Goal: Task Accomplishment & Management: Complete application form

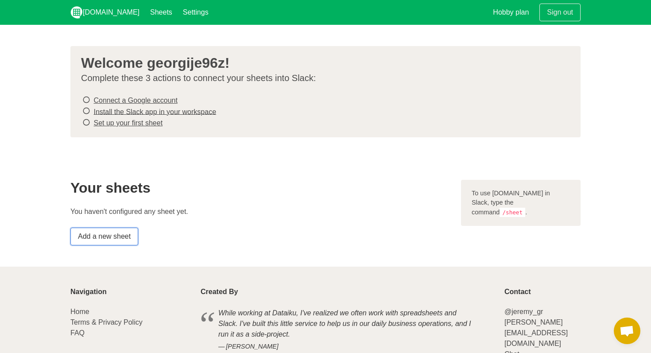
click at [115, 230] on link "Add a new sheet" at bounding box center [104, 237] width 68 height 18
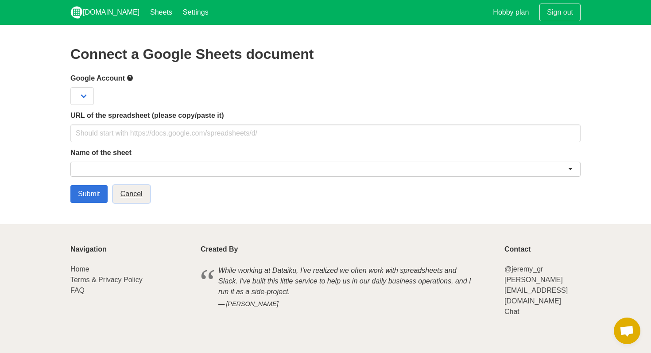
click at [136, 199] on link "Cancel" at bounding box center [131, 194] width 37 height 18
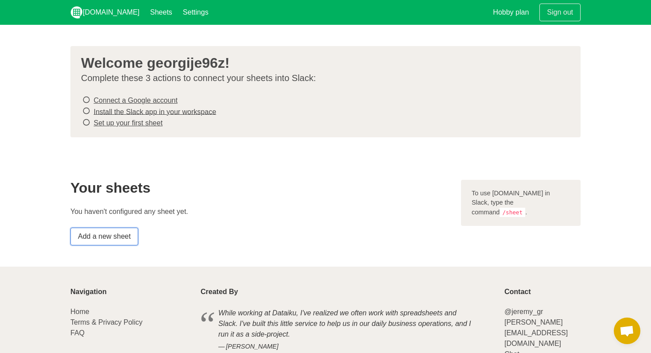
click at [128, 234] on link "Add a new sheet" at bounding box center [104, 237] width 68 height 18
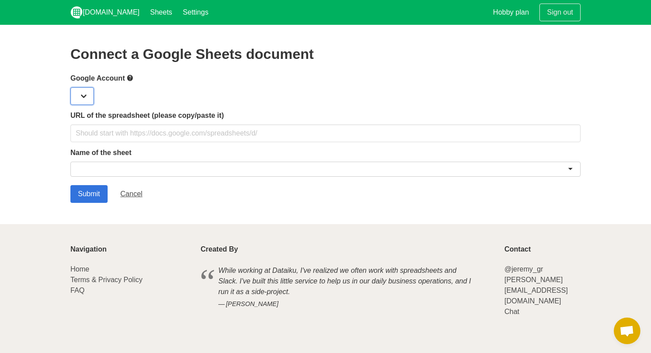
click at [83, 92] on select at bounding box center [81, 96] width 23 height 18
click at [151, 99] on div at bounding box center [325, 96] width 510 height 18
click at [132, 195] on link "Cancel" at bounding box center [131, 194] width 37 height 18
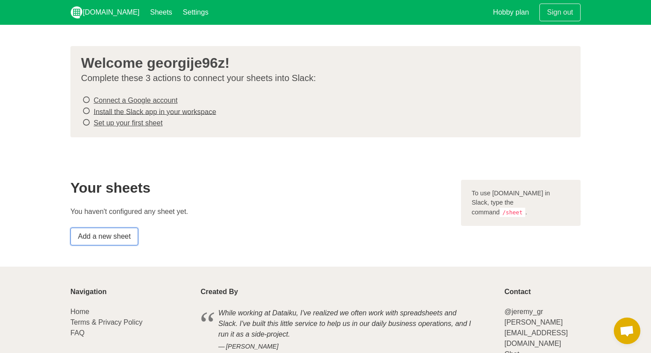
click at [126, 233] on link "Add a new sheet" at bounding box center [104, 237] width 68 height 18
click at [140, 114] on link "Install the Slack app in your workspace" at bounding box center [154, 112] width 123 height 8
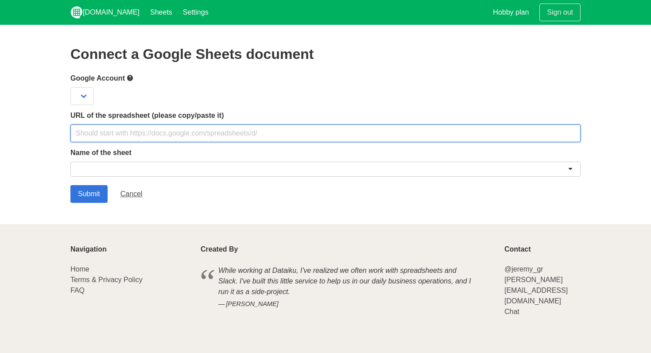
click at [112, 139] on input "text" at bounding box center [325, 134] width 510 height 18
type input "/sheet"
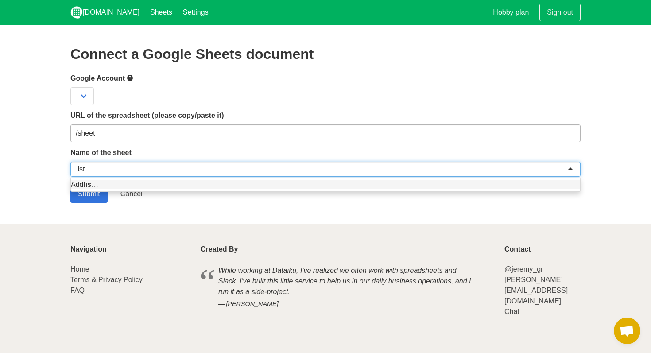
type input "lista"
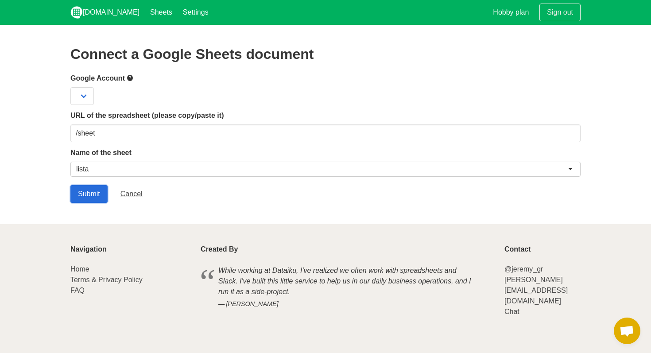
click at [90, 188] on input "Submit" at bounding box center [88, 194] width 37 height 18
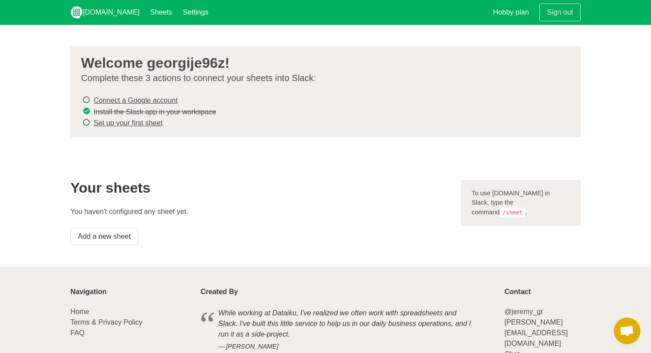
click at [152, 123] on link "Set up your first sheet" at bounding box center [127, 123] width 69 height 8
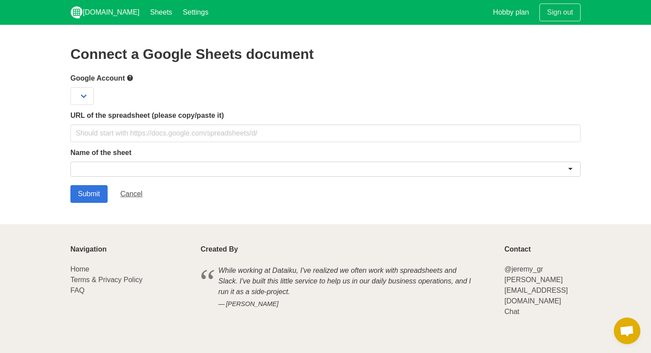
click at [111, 170] on div at bounding box center [325, 169] width 510 height 15
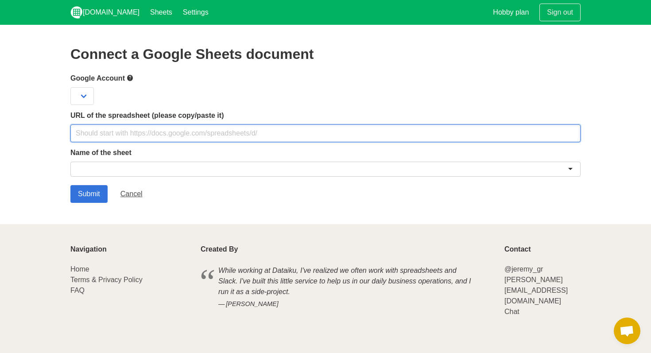
click at [260, 135] on input "text" at bounding box center [325, 134] width 510 height 18
paste input "https://docs.google.com/spreadsheets/d/1PNias0yKIKPsuOiSjM-iX4hBzL3TjsRR/edit?g…"
type input "https://docs.google.com/spreadsheets/d/1PNias0yKIKPsuOiSjM-iX4hBzL3TjsRR/edit?g…"
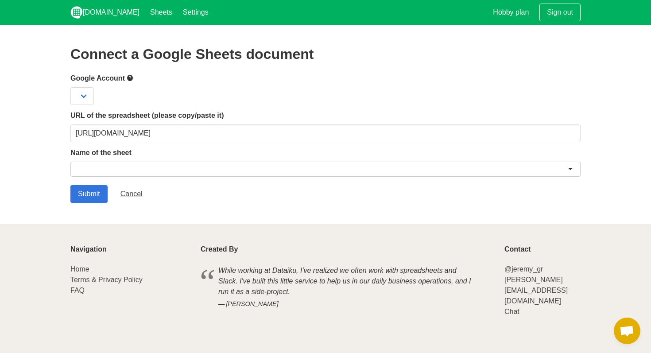
click at [116, 164] on div at bounding box center [325, 169] width 510 height 15
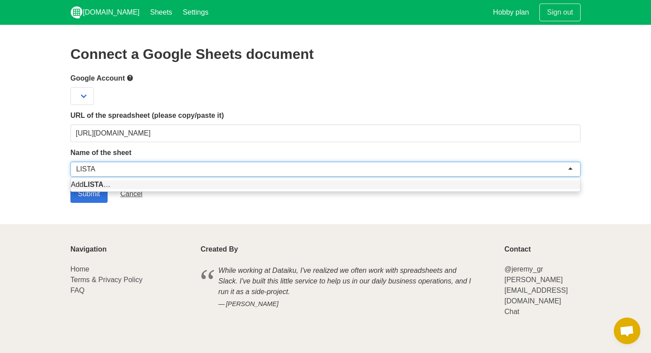
type input "LISTA"
click at [33, 179] on section "Connect a Google Sheets document Google Account URL of the spreadsheet (please …" at bounding box center [325, 124] width 651 height 199
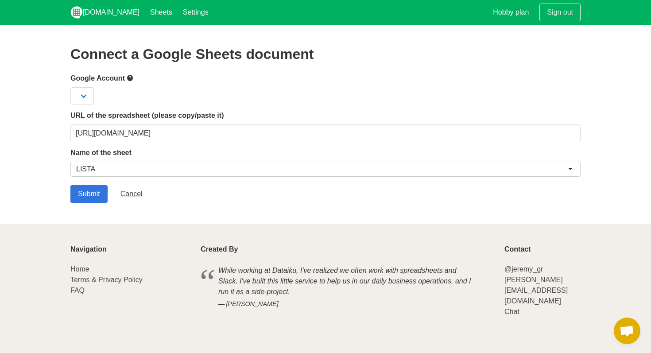
click at [109, 193] on div "Submit Cancel" at bounding box center [325, 194] width 510 height 18
click at [96, 192] on input "Submit" at bounding box center [88, 194] width 37 height 18
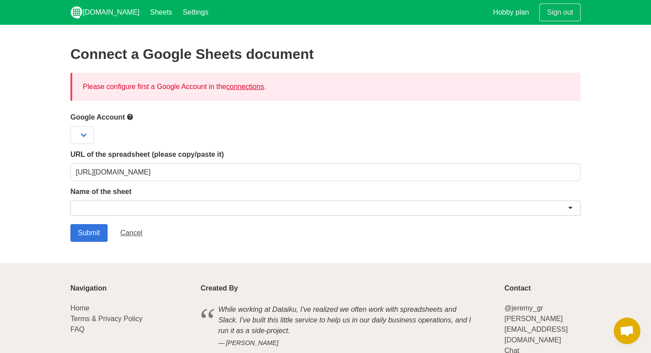
click at [243, 91] on div "Please configure first a Google Account in the connections ." at bounding box center [325, 87] width 510 height 28
click at [250, 87] on link "connections" at bounding box center [245, 87] width 38 height 8
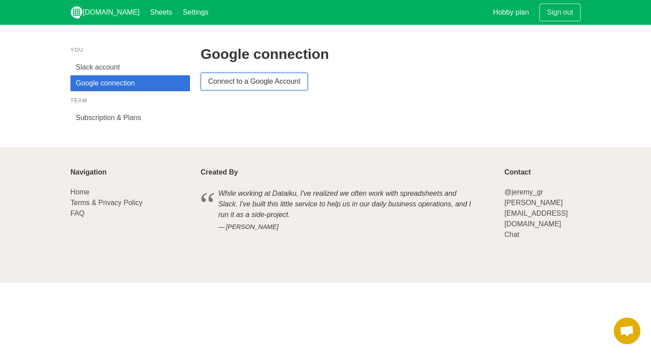
click at [250, 87] on link "Connect to a Google Account" at bounding box center [254, 82] width 107 height 18
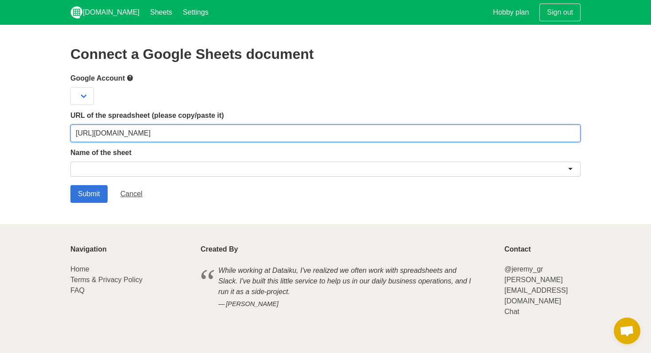
click at [205, 131] on input "[URL][DOMAIN_NAME]" at bounding box center [325, 134] width 510 height 18
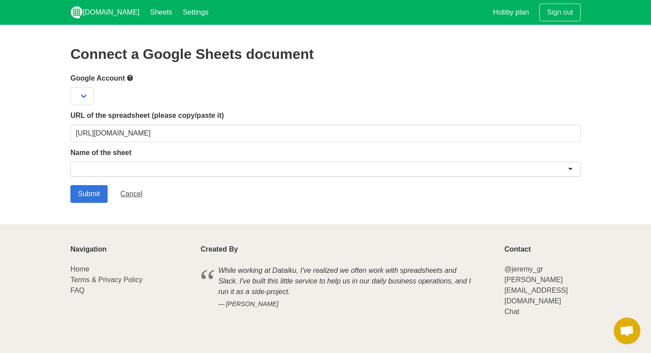
click at [124, 171] on div at bounding box center [325, 169] width 510 height 15
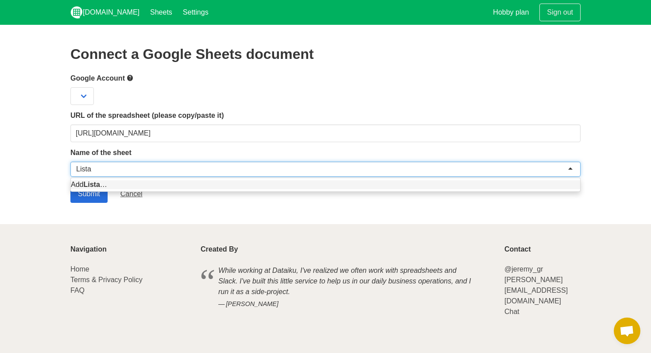
type input "Lista"
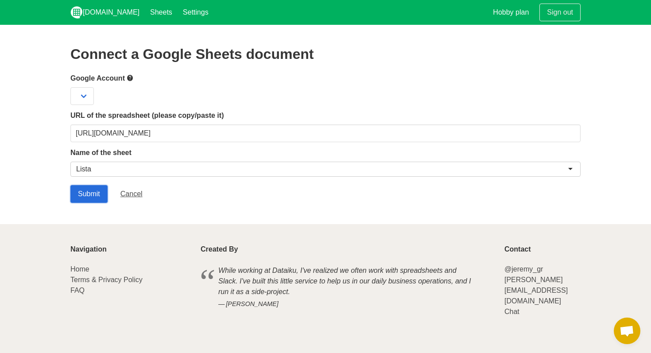
click at [80, 198] on input "Submit" at bounding box center [88, 194] width 37 height 18
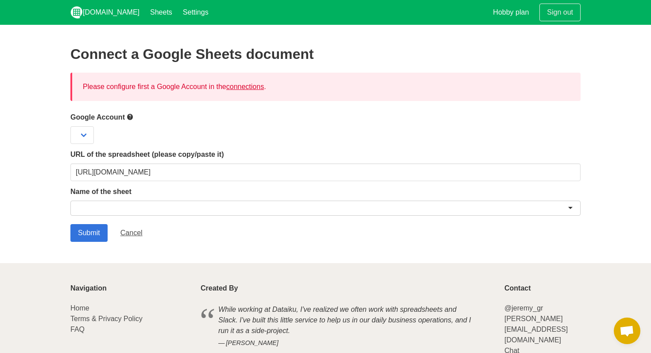
click at [256, 87] on link "connections" at bounding box center [245, 87] width 38 height 8
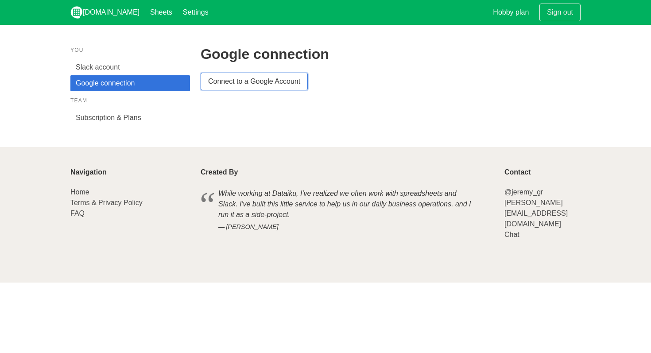
click at [234, 82] on link "Connect to a Google Account" at bounding box center [254, 82] width 107 height 18
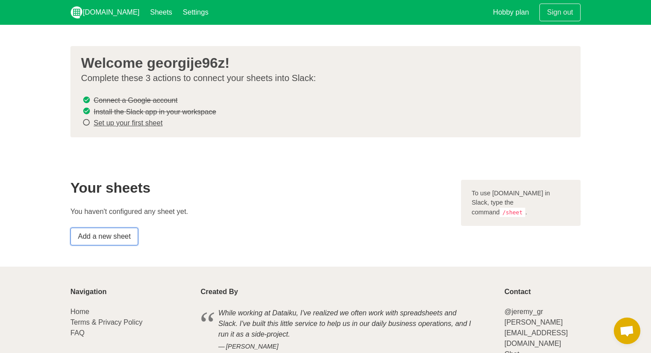
click at [106, 234] on link "Add a new sheet" at bounding box center [104, 237] width 68 height 18
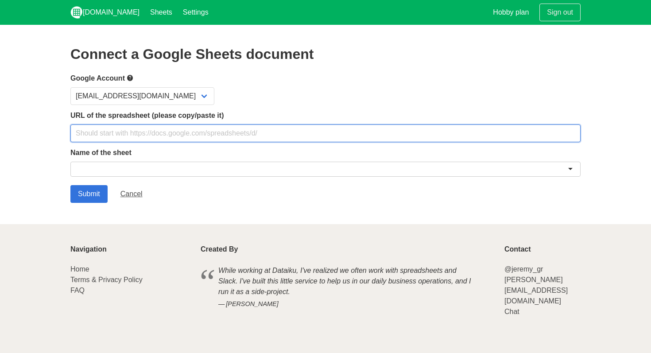
click at [237, 139] on input "text" at bounding box center [325, 134] width 510 height 18
paste input "https://docs.google.com/spreadsheets/d/1PNias0yKIKPsuOiSjM-iX4hBzL3TjsRR/edit?g…"
type input "https://docs.google.com/spreadsheets/d/1PNias0yKIKPsuOiSjM-iX4hBzL3TjsRR/edit?g…"
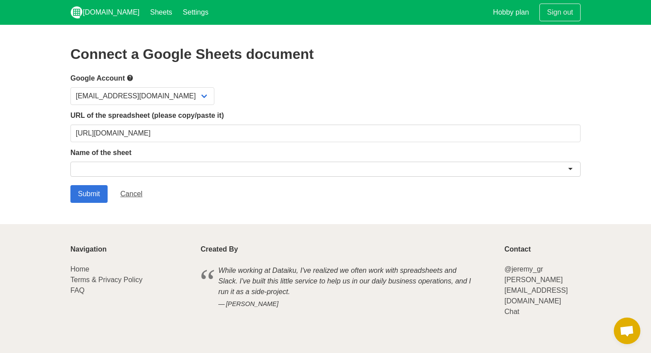
click at [217, 166] on div at bounding box center [325, 169] width 510 height 15
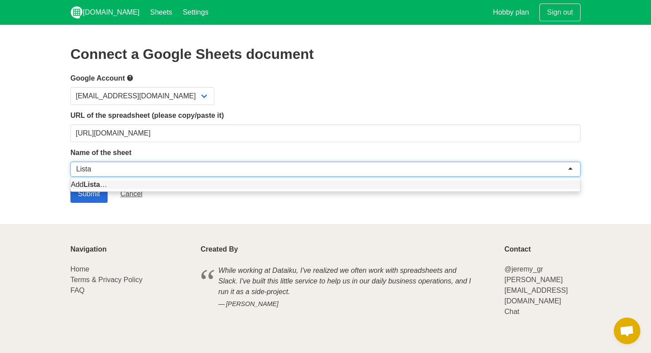
type input "Lista"
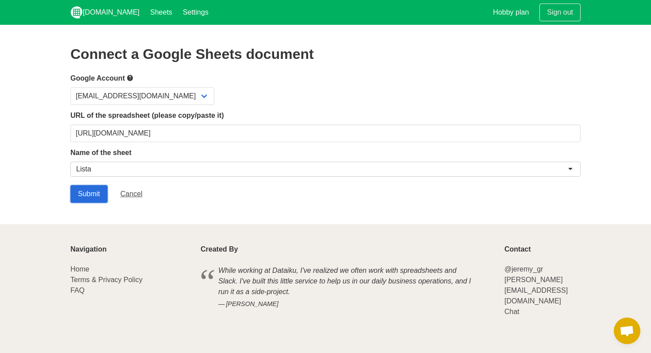
click at [87, 198] on input "Submit" at bounding box center [88, 194] width 37 height 18
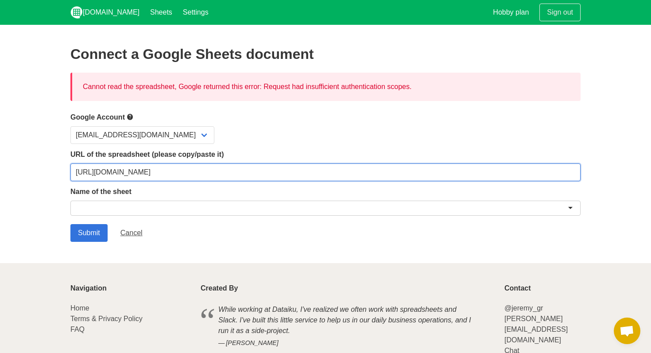
click at [152, 172] on input "[URL][DOMAIN_NAME]" at bounding box center [325, 173] width 510 height 18
paste input "usp=sharing&ouid=106965622696359643766&rtpof=true&sd=true"
paste input "text"
type input "https://docs.google.com/spreadsheets/d/1PNias0yKIKPsuOiSjM-iX4hBzL3TjsRR/edit?u…"
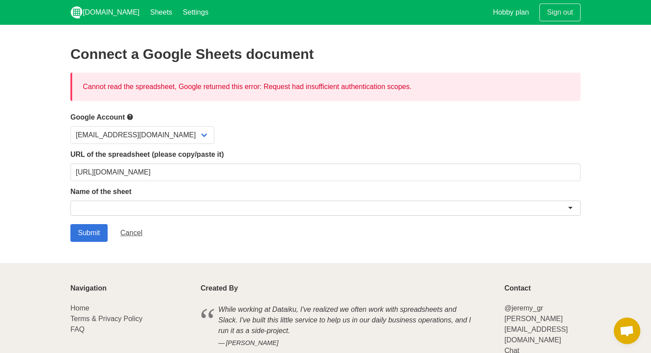
click at [129, 203] on div at bounding box center [325, 208] width 510 height 15
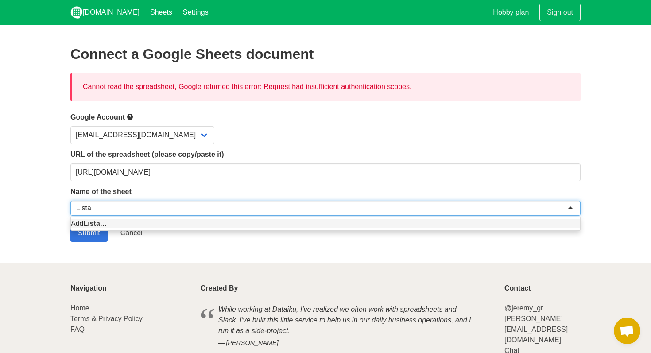
type input "Lista"
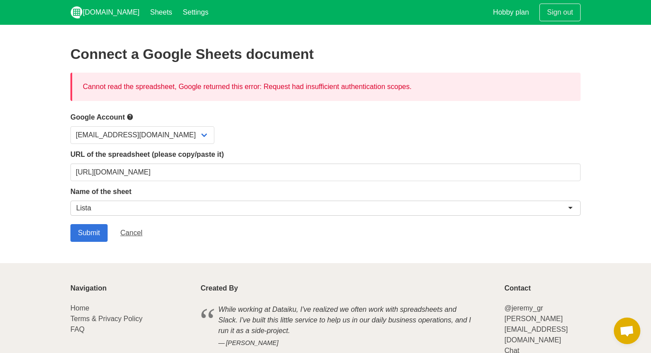
click at [48, 251] on section "Connect a Google Sheets document Cannot read the spreadsheet, Google returned t…" at bounding box center [325, 144] width 651 height 238
click at [94, 231] on input "Submit" at bounding box center [88, 233] width 37 height 18
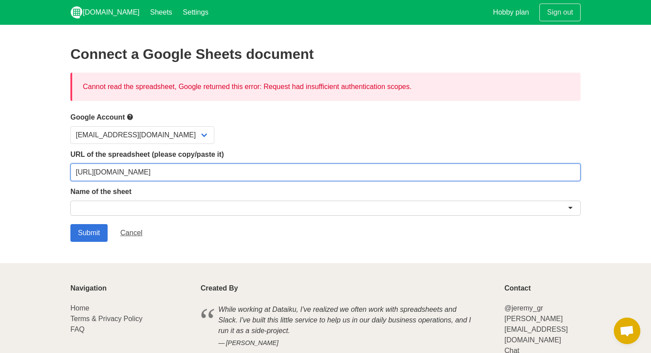
click at [199, 175] on input "[URL][DOMAIN_NAME]" at bounding box center [325, 173] width 510 height 18
paste input "4225012106067620741"
type input "https://docs.google.com/spreadsheets/d/1PNias0yKIKPsuOiSjM-iX4hBzL3TjsRR/edit?u…"
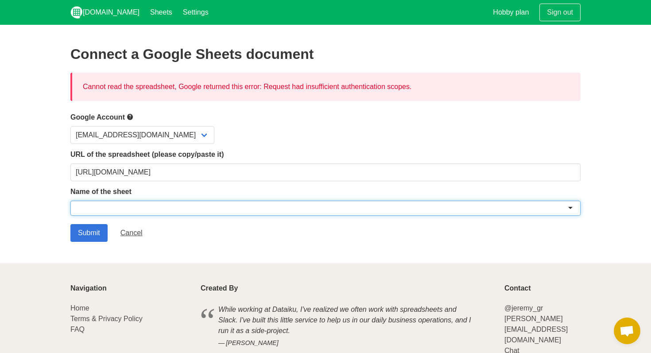
click at [110, 207] on div at bounding box center [325, 208] width 510 height 15
type input ";"
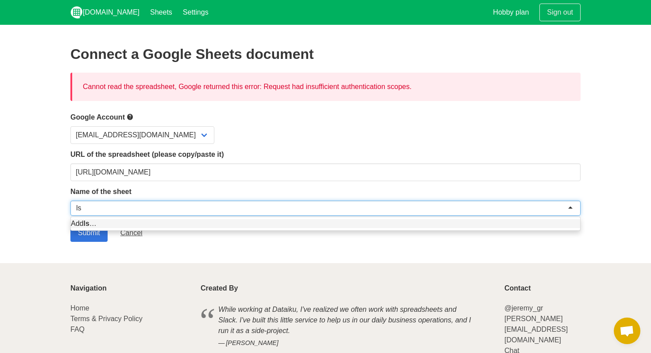
type input "l"
type input "lista"
click at [81, 235] on input "Submit" at bounding box center [88, 233] width 37 height 18
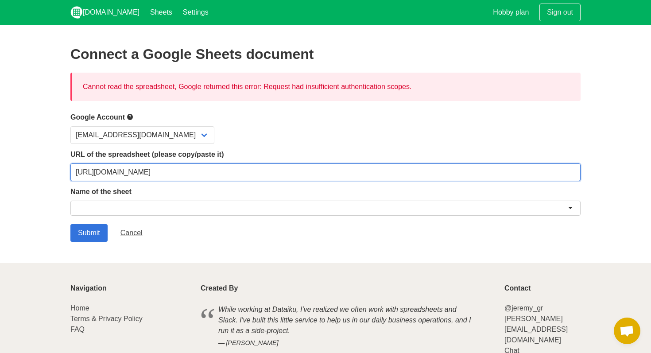
click at [180, 174] on input "[URL][DOMAIN_NAME]" at bounding box center [325, 173] width 510 height 18
paste input "Cli248JttKGOY05uPBHx4BvuSvYkD6o-"
type input "[URL][DOMAIN_NAME]"
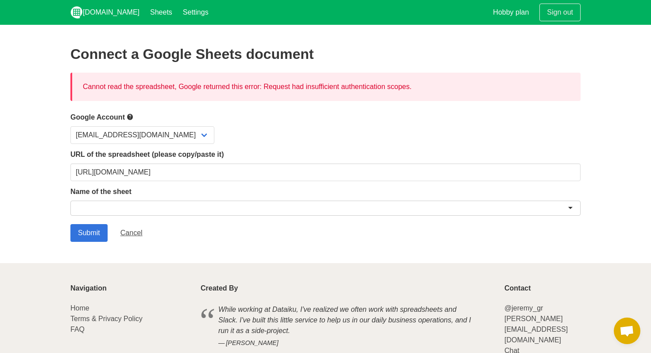
click at [156, 217] on div at bounding box center [325, 210] width 510 height 18
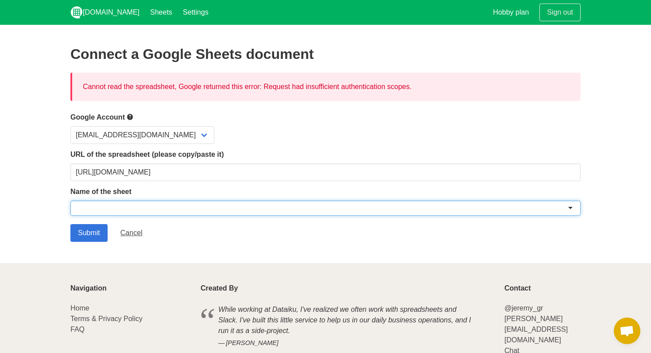
click at [161, 203] on div at bounding box center [325, 208] width 510 height 15
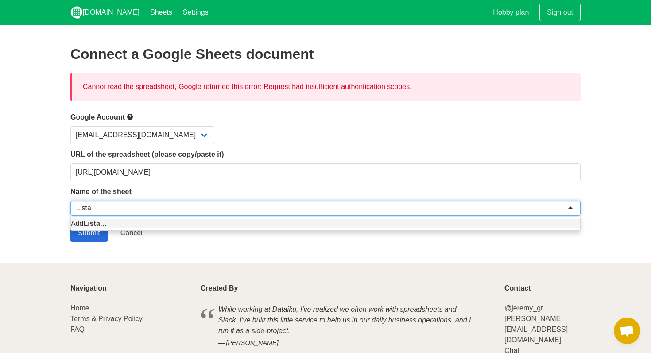
type input "Lista"
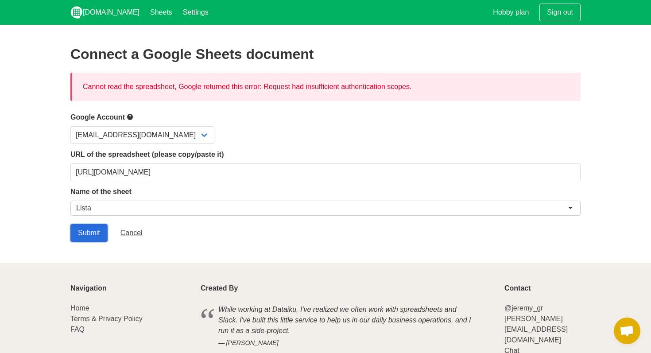
click at [91, 238] on input "Submit" at bounding box center [88, 233] width 37 height 18
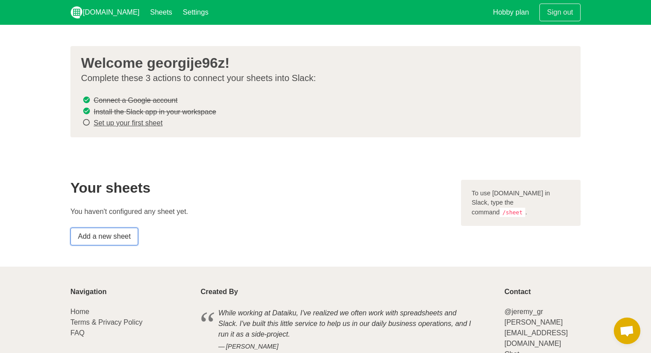
click at [118, 234] on link "Add a new sheet" at bounding box center [104, 237] width 68 height 18
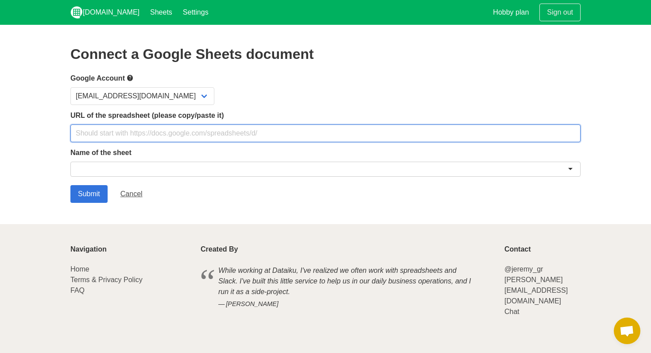
click at [128, 128] on input "text" at bounding box center [325, 134] width 510 height 18
paste input "[URL][DOMAIN_NAME]"
type input "[URL][DOMAIN_NAME]"
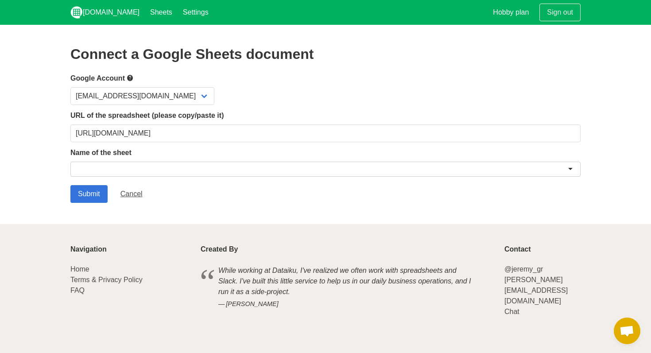
click at [113, 163] on div at bounding box center [325, 169] width 510 height 15
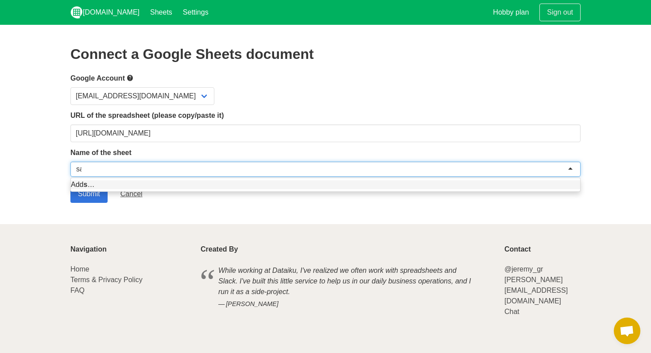
type input "sa"
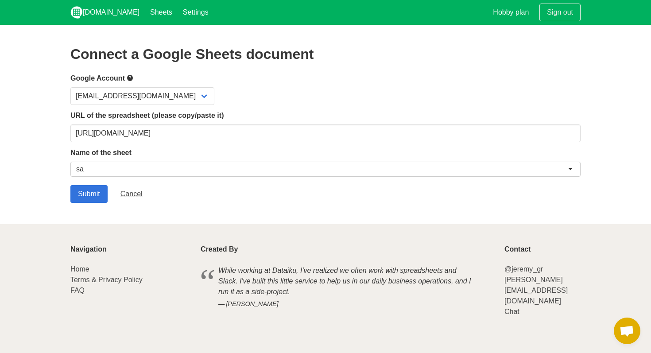
click at [101, 208] on section "Connect a Google Sheets document Google Account ber19tim@gmail.com URL of the s…" at bounding box center [325, 124] width 651 height 199
click at [95, 185] on input "Submit" at bounding box center [88, 194] width 37 height 18
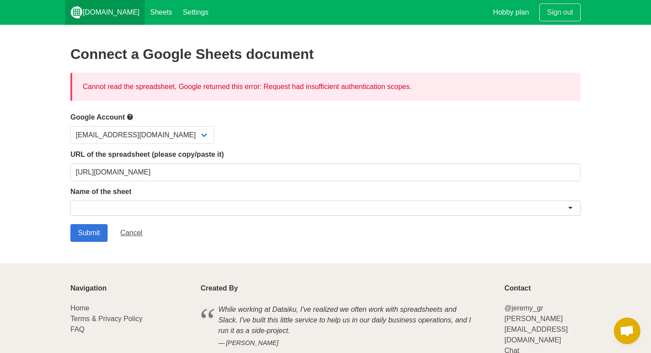
click at [107, 9] on link "[DOMAIN_NAME]" at bounding box center [105, 12] width 80 height 25
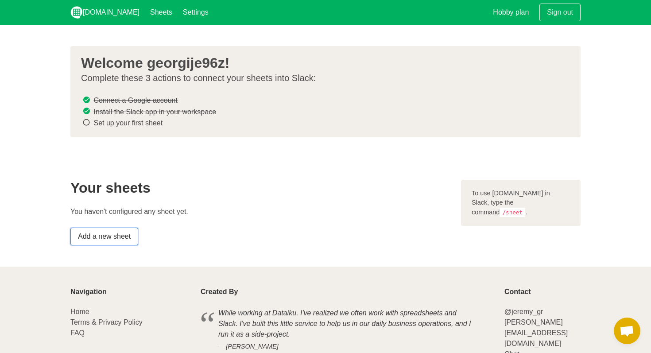
click at [104, 235] on link "Add a new sheet" at bounding box center [104, 237] width 68 height 18
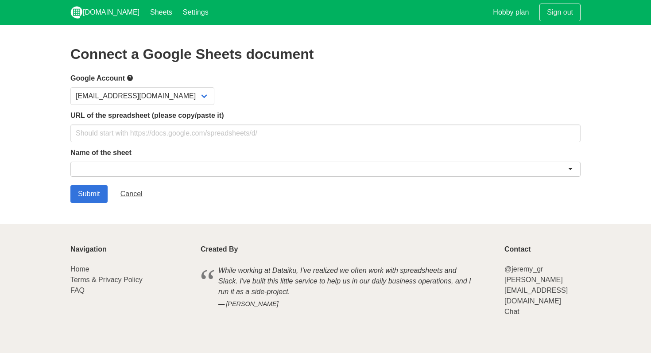
click at [189, 121] on div "URL of the spreadsheet (please copy/paste it)" at bounding box center [325, 126] width 510 height 32
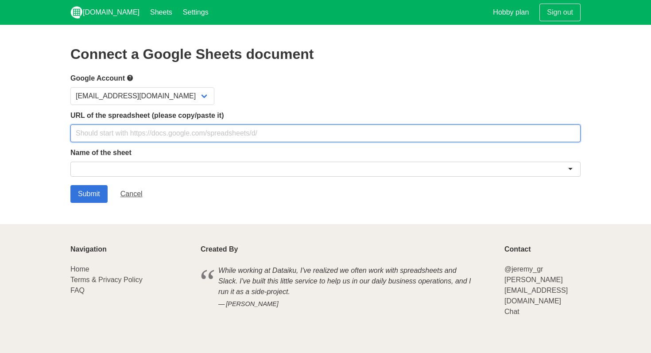
click at [171, 133] on input "text" at bounding box center [325, 134] width 510 height 18
paste input "[URL][DOMAIN_NAME]"
type input "[URL][DOMAIN_NAME]"
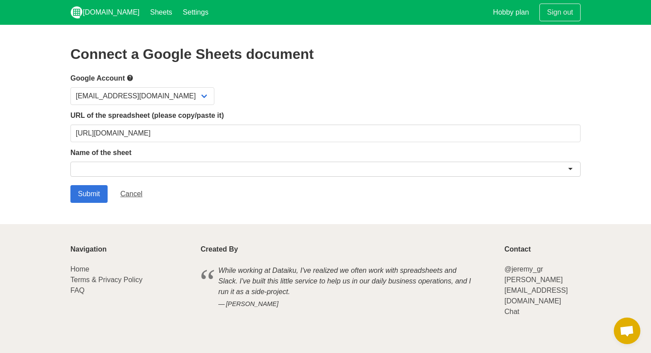
click at [136, 163] on div at bounding box center [325, 169] width 510 height 15
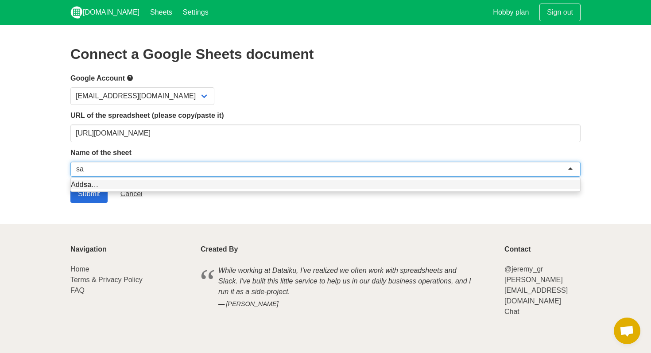
type input "sa"
click at [78, 198] on input "Submit" at bounding box center [88, 194] width 37 height 18
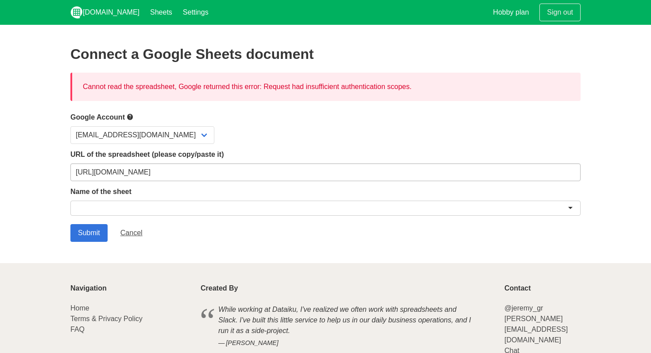
drag, startPoint x: 107, startPoint y: 148, endPoint x: 107, endPoint y: 154, distance: 5.8
click at [107, 148] on form "Google Account ber19tim@gmail.com URL of the spreadsheet (please copy/paste it)…" at bounding box center [325, 177] width 510 height 130
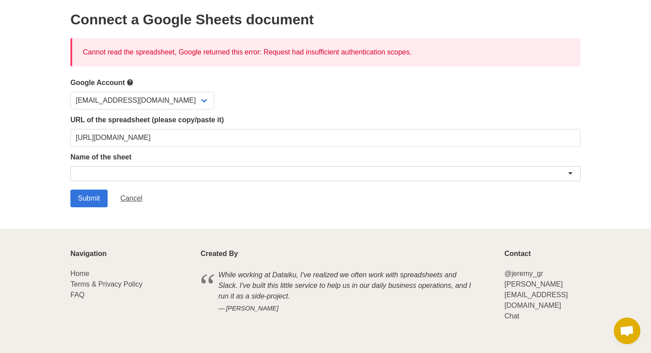
scroll to position [38, 0]
